Goal: Task Accomplishment & Management: Manage account settings

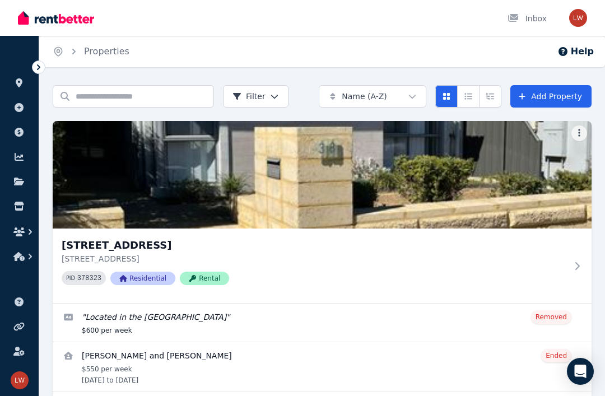
click at [579, 24] on img "button" at bounding box center [578, 18] width 18 height 18
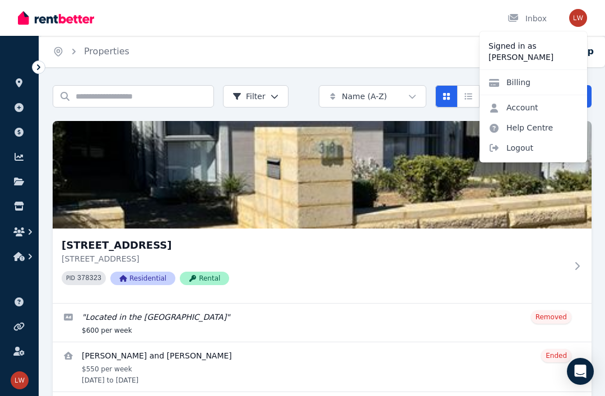
click at [535, 82] on link "Billing" at bounding box center [509, 82] width 60 height 20
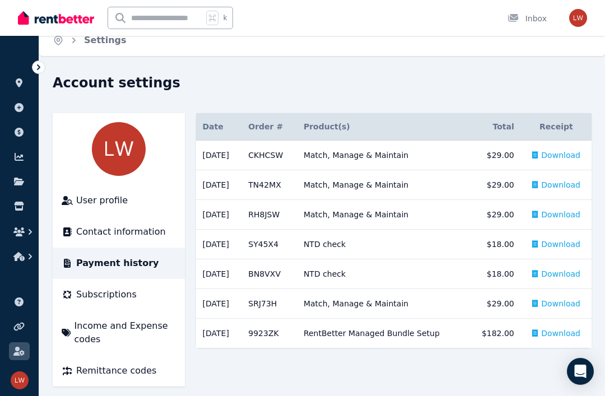
scroll to position [22, 0]
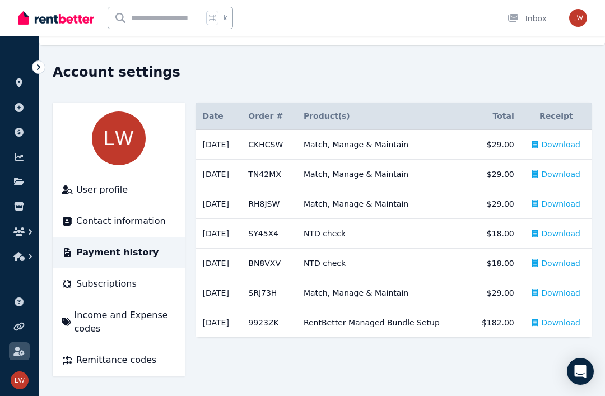
click at [101, 219] on span "Contact information" at bounding box center [121, 220] width 90 height 13
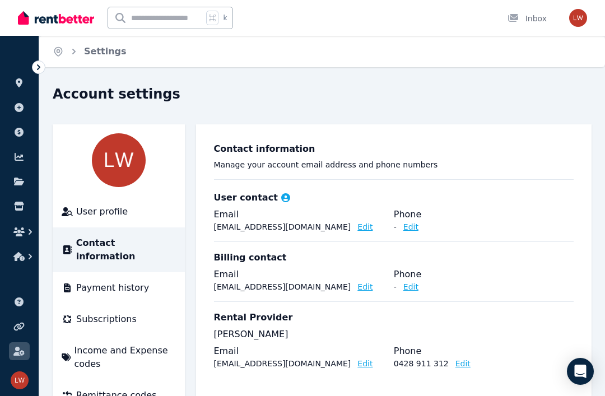
click at [119, 212] on span "User profile" at bounding box center [102, 211] width 52 height 13
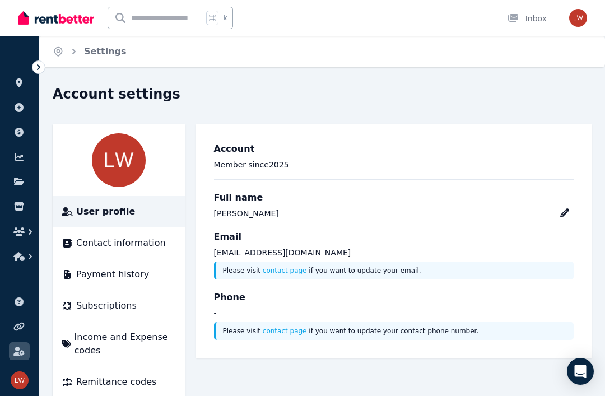
click at [122, 304] on span "Subscriptions" at bounding box center [106, 305] width 60 height 13
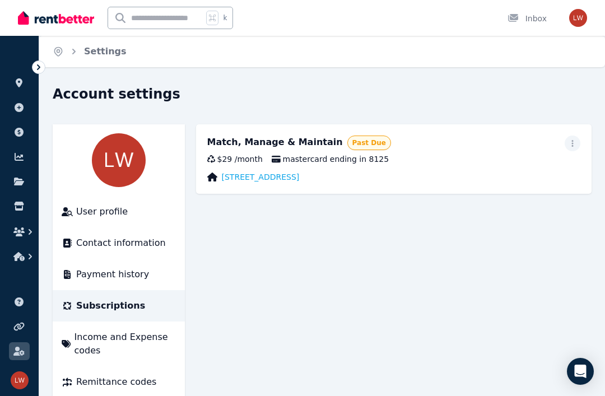
click at [569, 150] on span "button" at bounding box center [572, 144] width 16 height 16
click at [571, 150] on span "button" at bounding box center [572, 144] width 16 height 16
click at [567, 143] on span "button" at bounding box center [572, 144] width 16 height 16
click at [302, 163] on span "mastercard ending in 8125" at bounding box center [330, 158] width 117 height 11
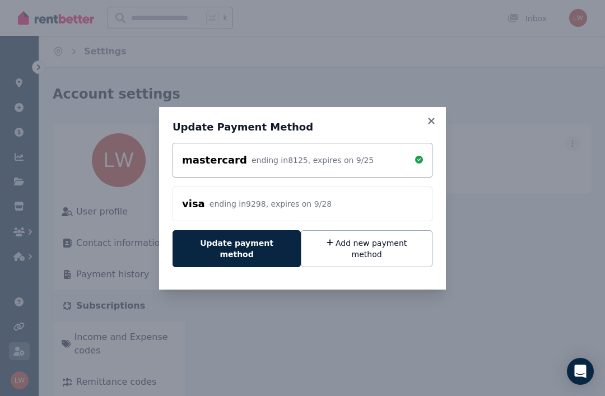
click at [262, 277] on div "Update Payment Method mastercard ending in 8125 , expires on 9 / 25 visa ending…" at bounding box center [302, 198] width 287 height 183
click at [374, 269] on div "mastercard ending in 8125 , expires on 9 / 25 visa ending in 9298 , expires on …" at bounding box center [302, 209] width 260 height 133
click at [361, 269] on div "mastercard ending in 8125 , expires on 9 / 25 visa ending in 9298 , expires on …" at bounding box center [302, 209] width 260 height 133
click at [323, 269] on div "mastercard ending in 8125 , expires on 9 / 25 visa ending in 9298 , expires on …" at bounding box center [302, 209] width 260 height 133
click at [353, 260] on button "Add new payment method" at bounding box center [367, 248] width 132 height 37
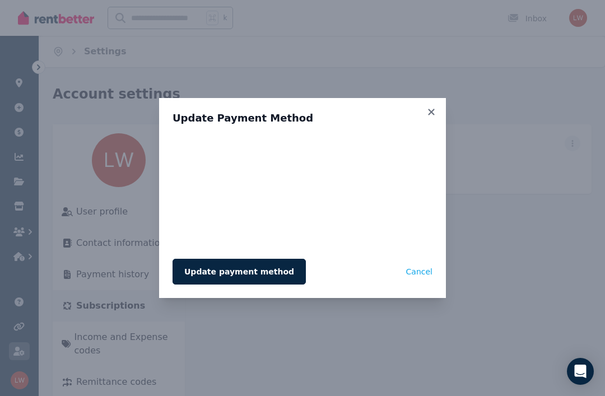
scroll to position [22, 0]
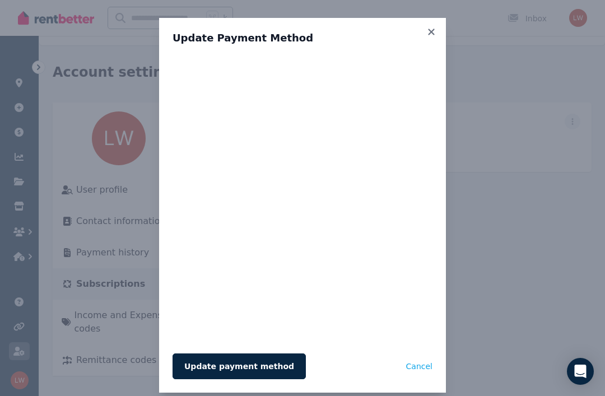
click at [250, 368] on button "Update payment method" at bounding box center [238, 366] width 133 height 26
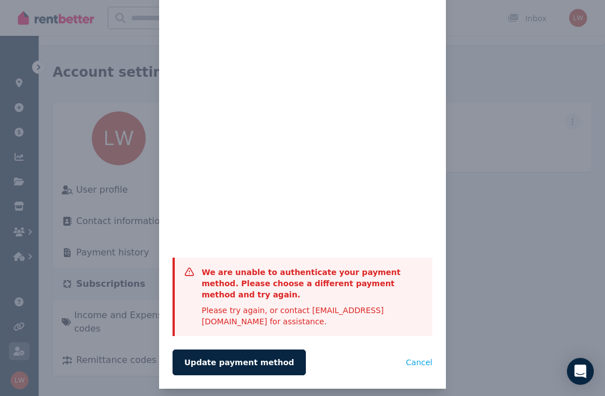
scroll to position [91, 0]
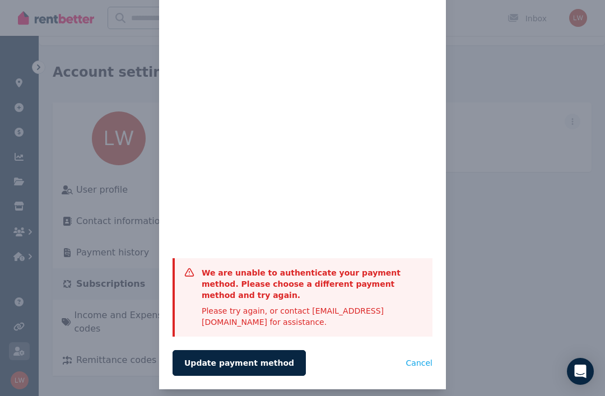
click at [255, 362] on button "Update payment method" at bounding box center [238, 363] width 133 height 26
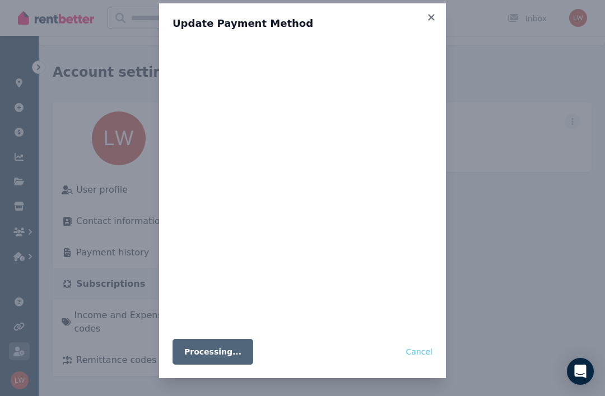
scroll to position [15, 0]
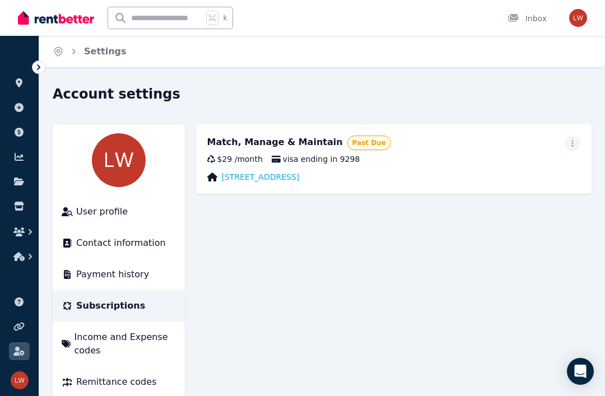
click at [516, 153] on div "$29 / month visa ending in 9298" at bounding box center [394, 158] width 374 height 11
